Goal: Information Seeking & Learning: Learn about a topic

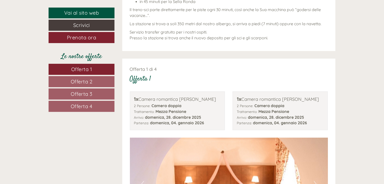
scroll to position [476, 0]
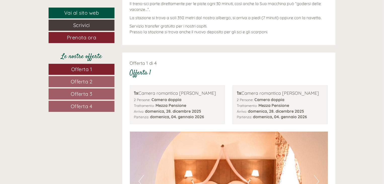
click at [89, 80] on span "Offerta 2" at bounding box center [82, 81] width 22 height 6
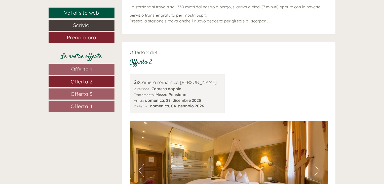
scroll to position [514, 0]
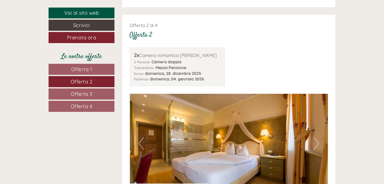
click at [88, 92] on span "Offerta 3" at bounding box center [82, 94] width 22 height 6
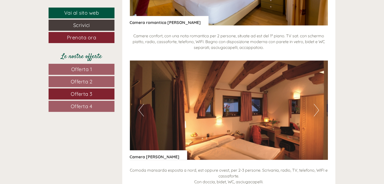
scroll to position [682, 0]
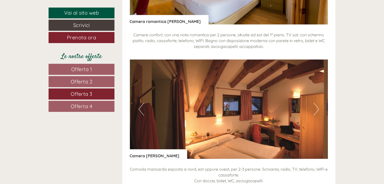
click at [82, 104] on span "Offerta 4" at bounding box center [82, 106] width 22 height 6
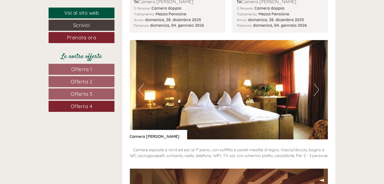
scroll to position [567, 0]
click at [83, 13] on link "Vai al sito web" at bounding box center [82, 13] width 66 height 11
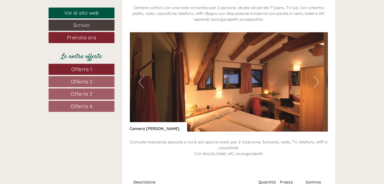
scroll to position [1495, 0]
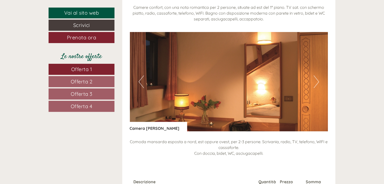
drag, startPoint x: 232, startPoint y: 115, endPoint x: 98, endPoint y: 76, distance: 139.9
click at [98, 76] on div "Vai al sito web Scrivici Prenota ora Le nostre offerte Offerta 1 Offerta 2 Offe…" at bounding box center [192, 87] width 294 height 2725
click at [85, 80] on span "Offerta 2" at bounding box center [82, 81] width 22 height 6
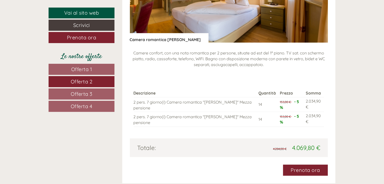
scroll to position [664, 0]
click at [88, 93] on span "Offerta 3" at bounding box center [82, 94] width 22 height 6
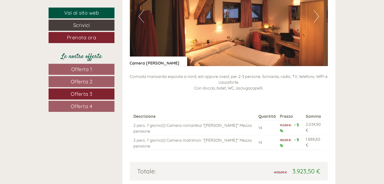
scroll to position [794, 0]
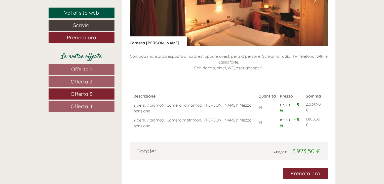
click at [92, 107] on span "Offerta 4" at bounding box center [82, 106] width 22 height 6
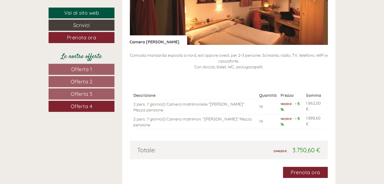
scroll to position [789, 0]
click at [316, 136] on div "Descrizione Quantità Prezzo Somma 2 pers. 7 giorno(i) Camera matrimoniale "Carm…" at bounding box center [229, 110] width 198 height 61
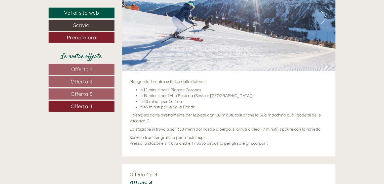
scroll to position [364, 0]
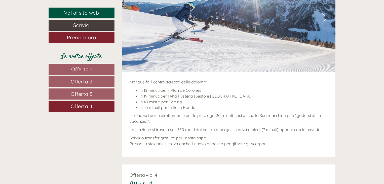
click at [94, 69] on link "Offerta 1" at bounding box center [82, 69] width 66 height 11
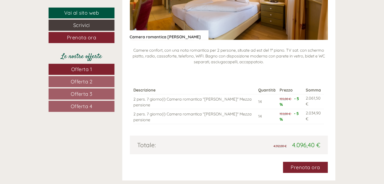
scroll to position [800, 0]
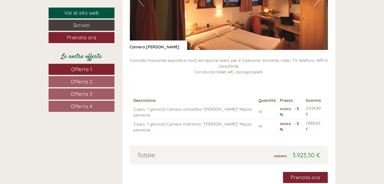
scroll to position [1577, 0]
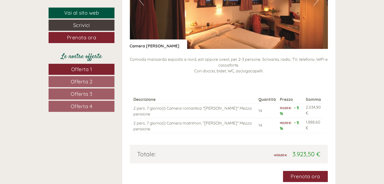
click at [83, 107] on span "Offerta 4" at bounding box center [82, 106] width 22 height 6
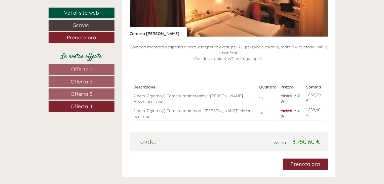
scroll to position [798, 0]
